Goal: Transaction & Acquisition: Download file/media

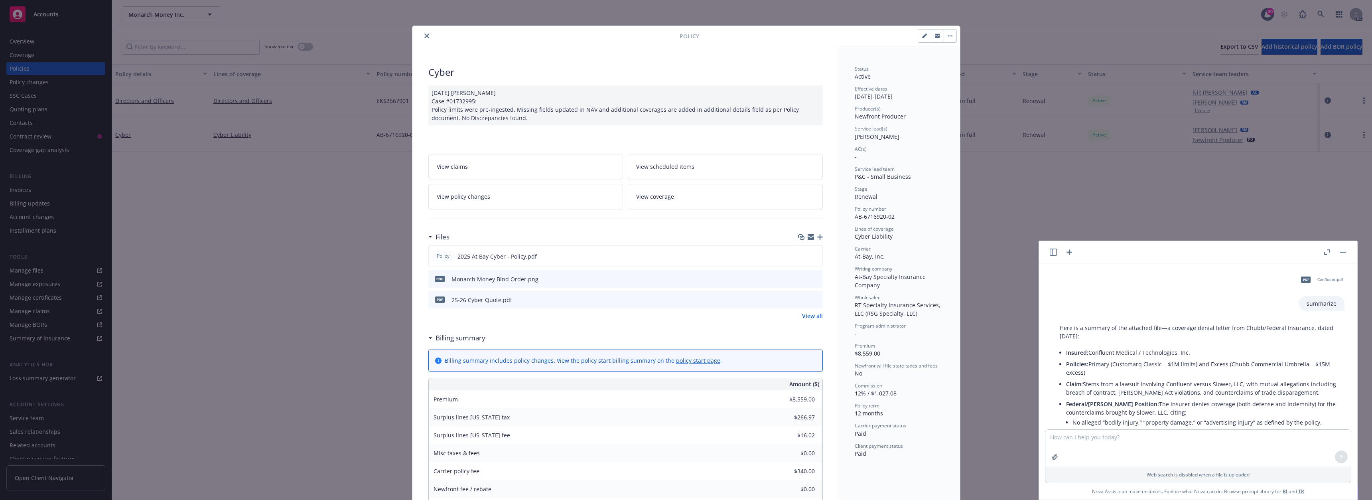
click at [424, 35] on icon "close" at bounding box center [426, 36] width 5 height 5
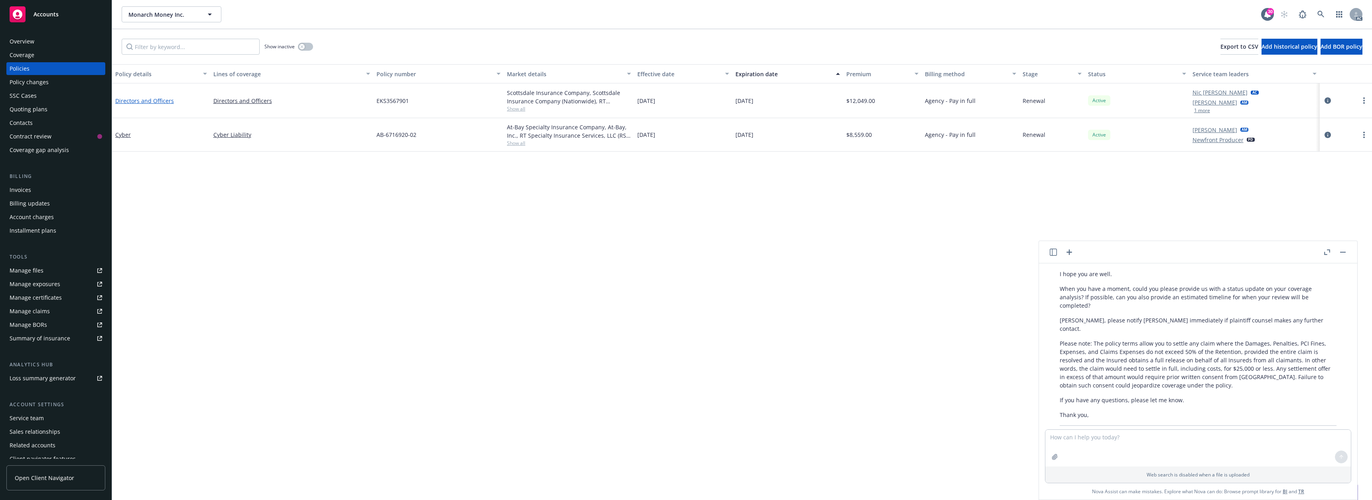
click at [139, 100] on link "Directors and Officers" at bounding box center [144, 101] width 59 height 8
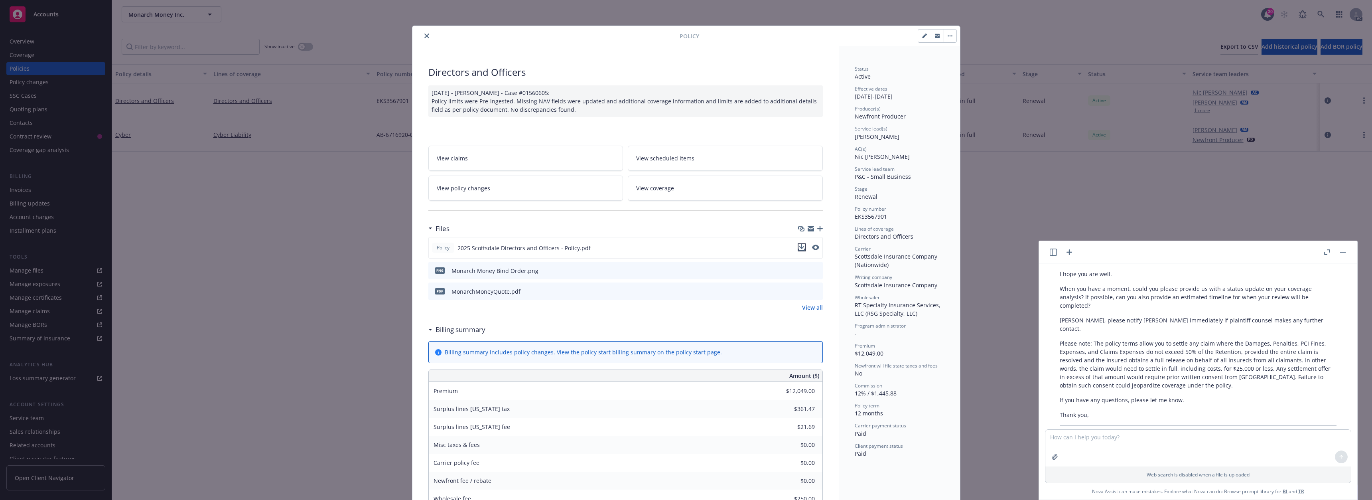
click at [799, 245] on icon "download file" at bounding box center [802, 247] width 6 height 6
click at [422, 33] on button "close" at bounding box center [427, 36] width 10 height 10
